Goal: Task Accomplishment & Management: Complete application form

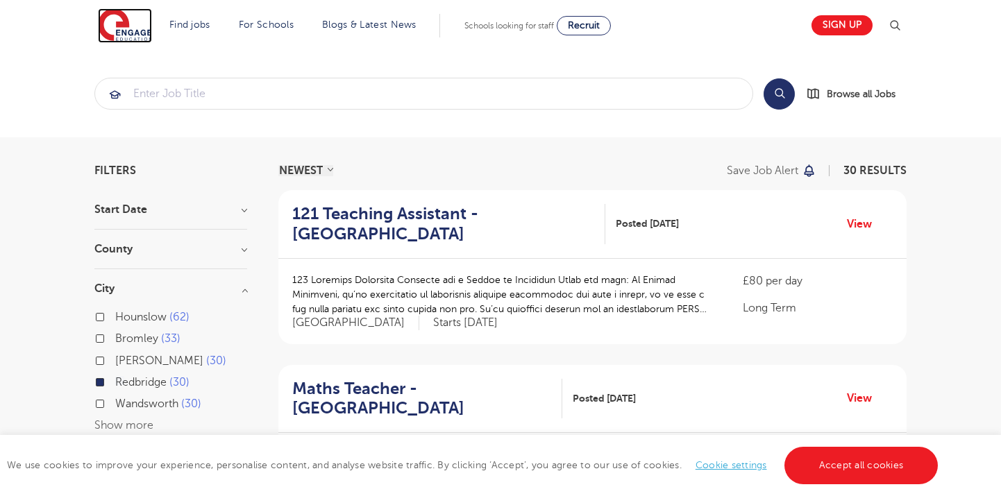
click at [137, 23] on img at bounding box center [125, 25] width 54 height 35
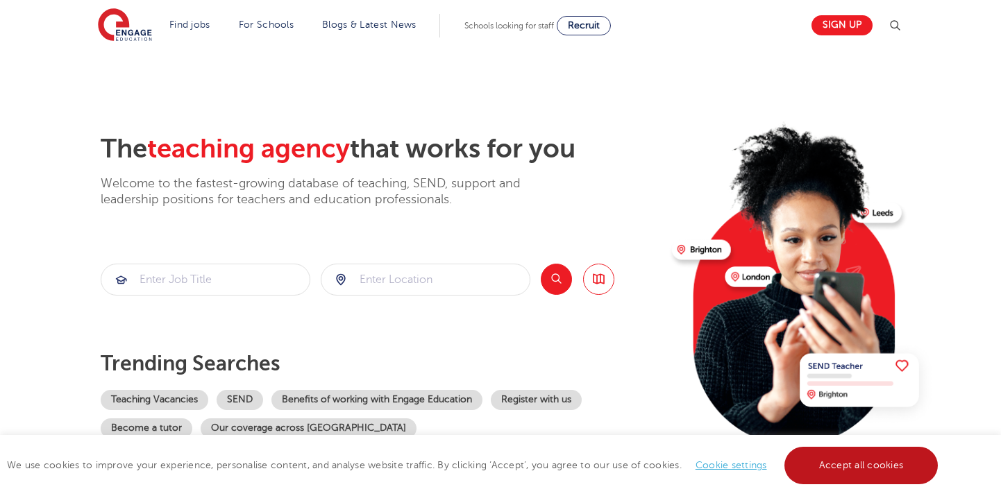
click at [855, 455] on link "Accept all cookies" at bounding box center [862, 465] width 154 height 37
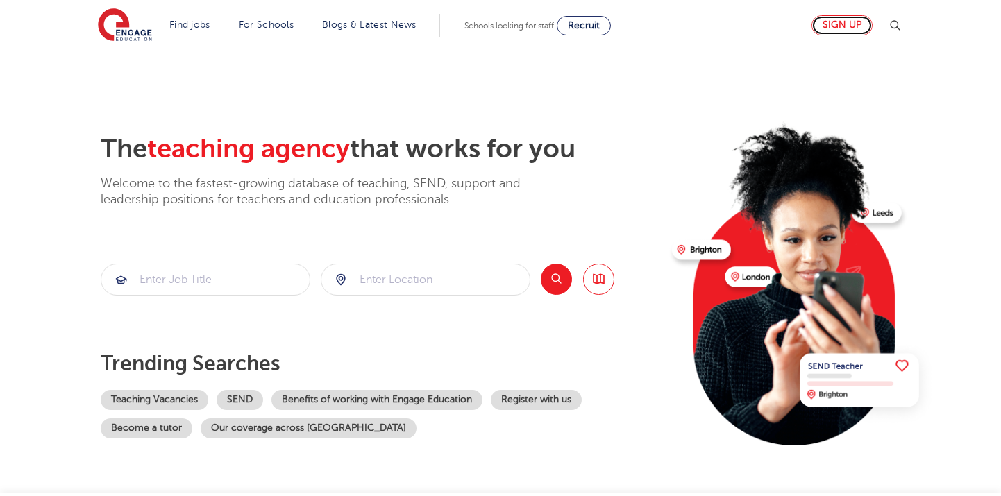
click at [849, 22] on link "Sign up" at bounding box center [842, 25] width 61 height 20
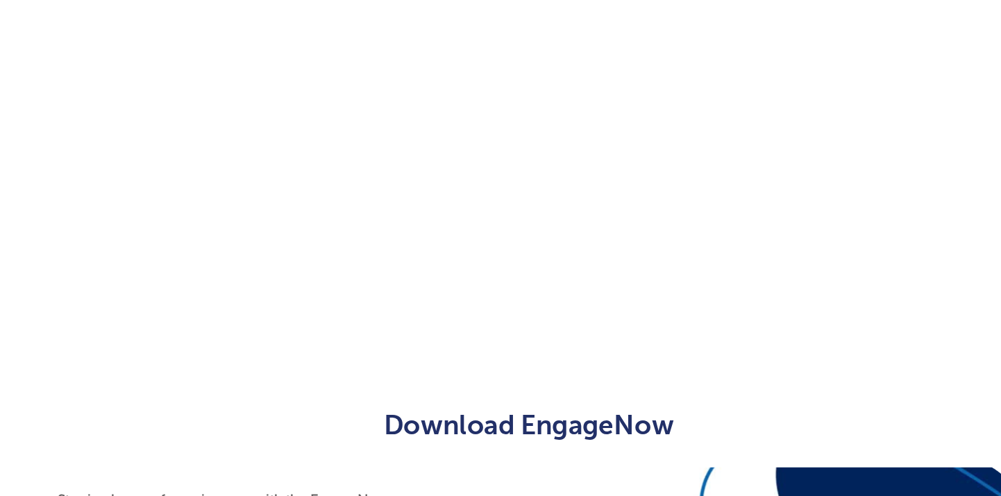
scroll to position [395, 0]
